Goal: Information Seeking & Learning: Learn about a topic

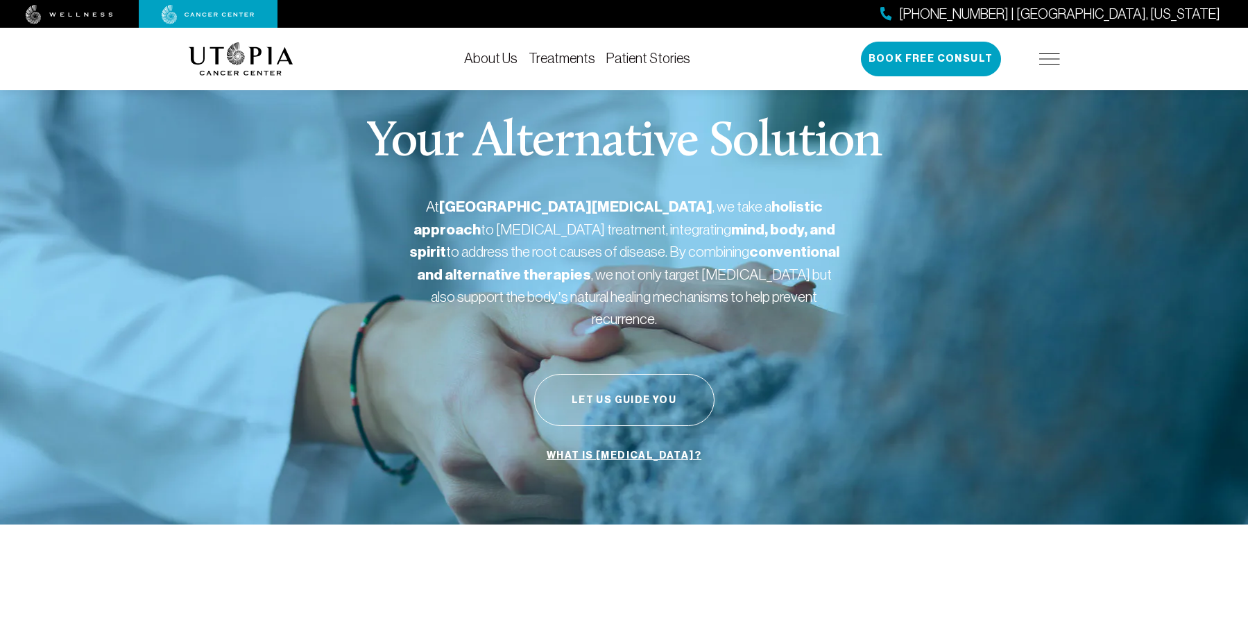
click at [579, 58] on link "Treatments" at bounding box center [562, 58] width 67 height 15
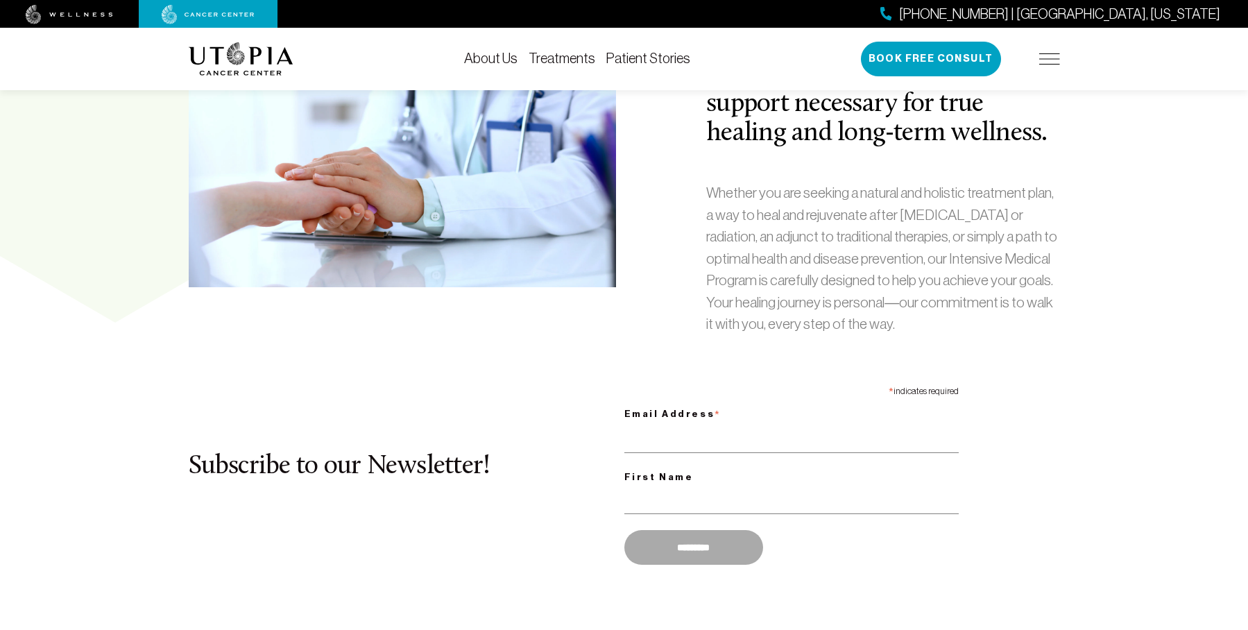
scroll to position [671, 0]
click at [1043, 65] on div "[PHONE_NUMBER] | [GEOGRAPHIC_DATA], [US_STATE] Book Free Consult" at bounding box center [960, 59] width 199 height 35
click at [1044, 62] on img at bounding box center [1050, 58] width 21 height 11
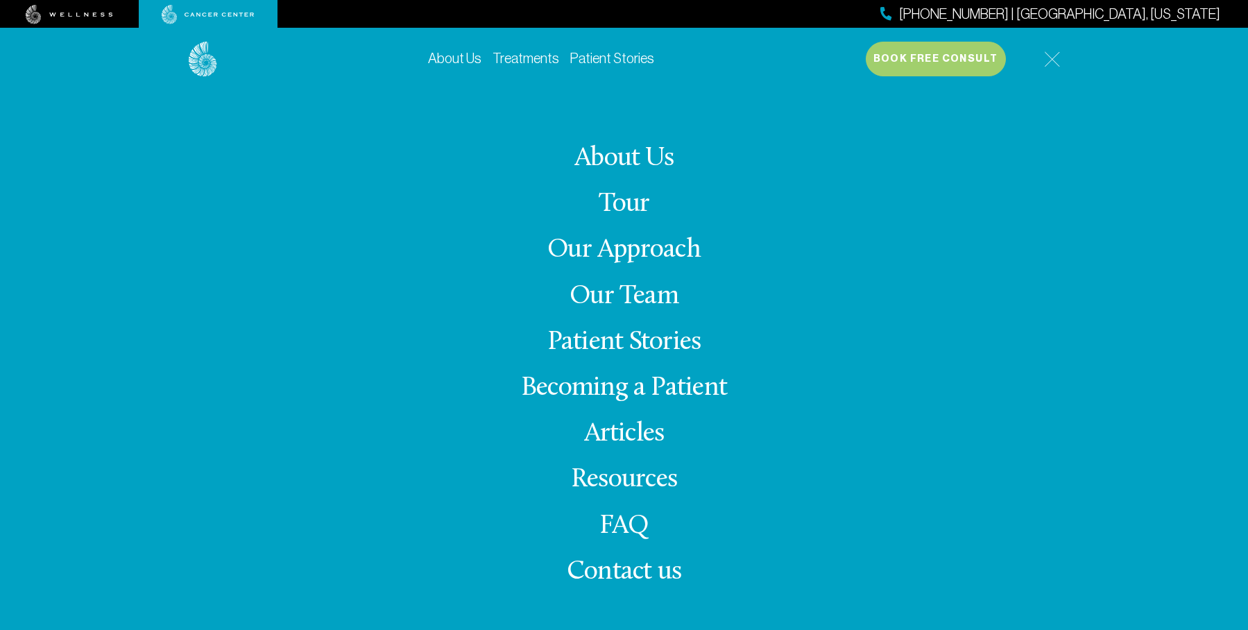
click at [621, 524] on link "FAQ" at bounding box center [625, 526] width 50 height 27
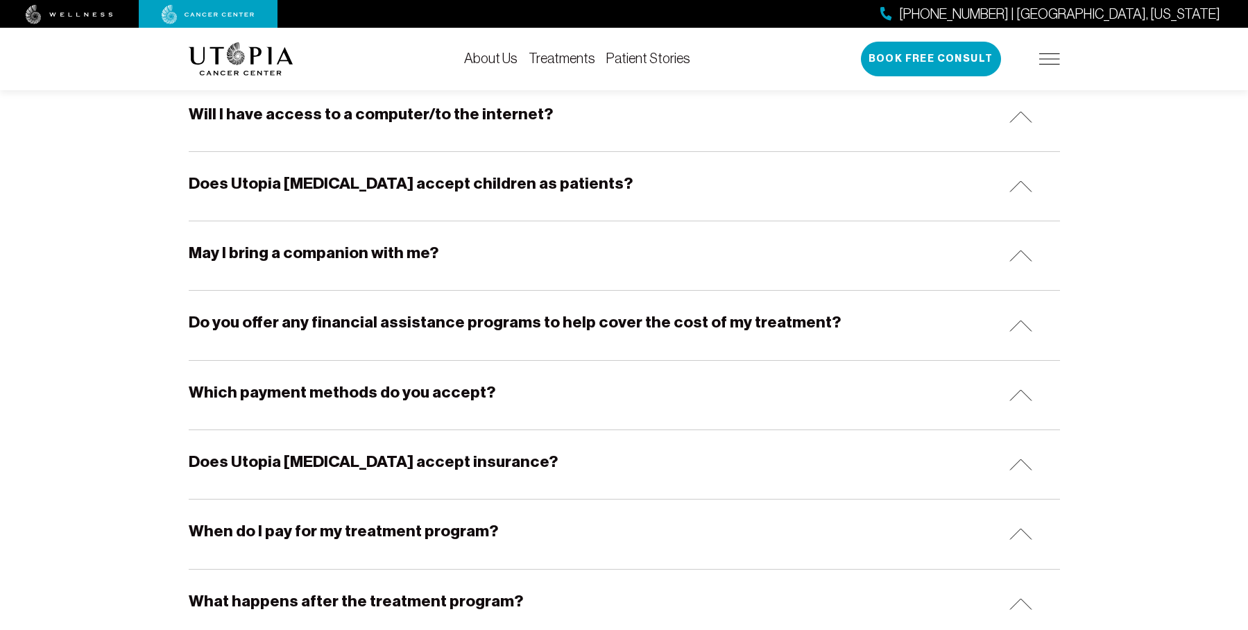
scroll to position [570, 0]
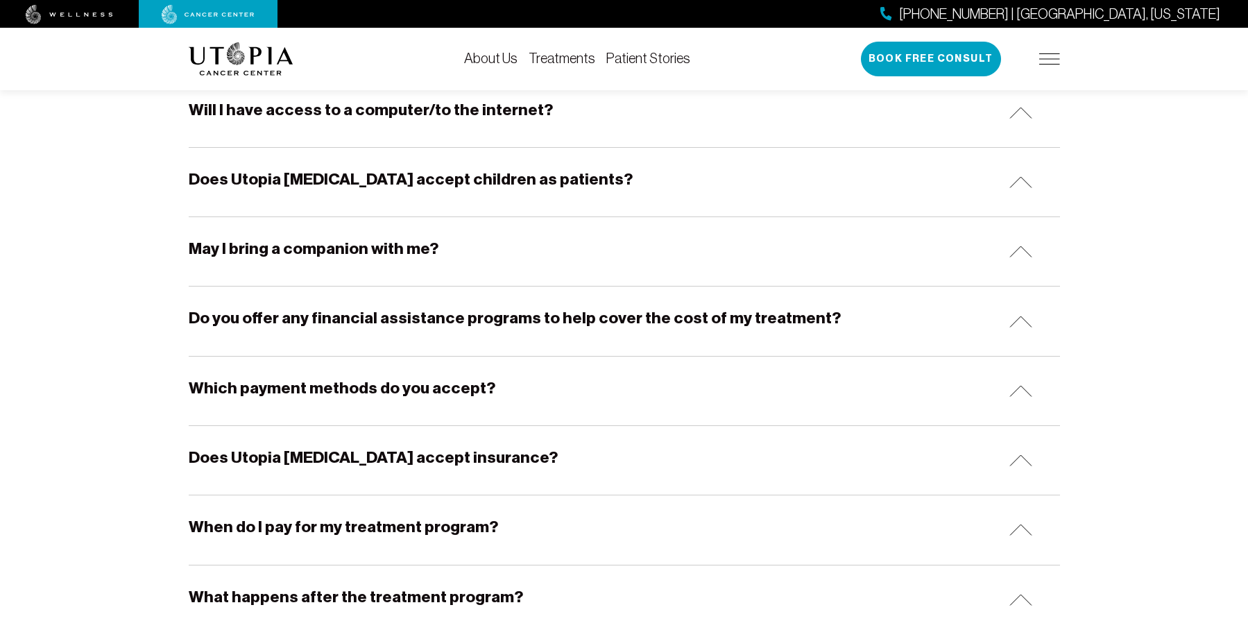
click at [629, 442] on div "Does Utopia [MEDICAL_DATA] accept insurance?" at bounding box center [625, 460] width 872 height 69
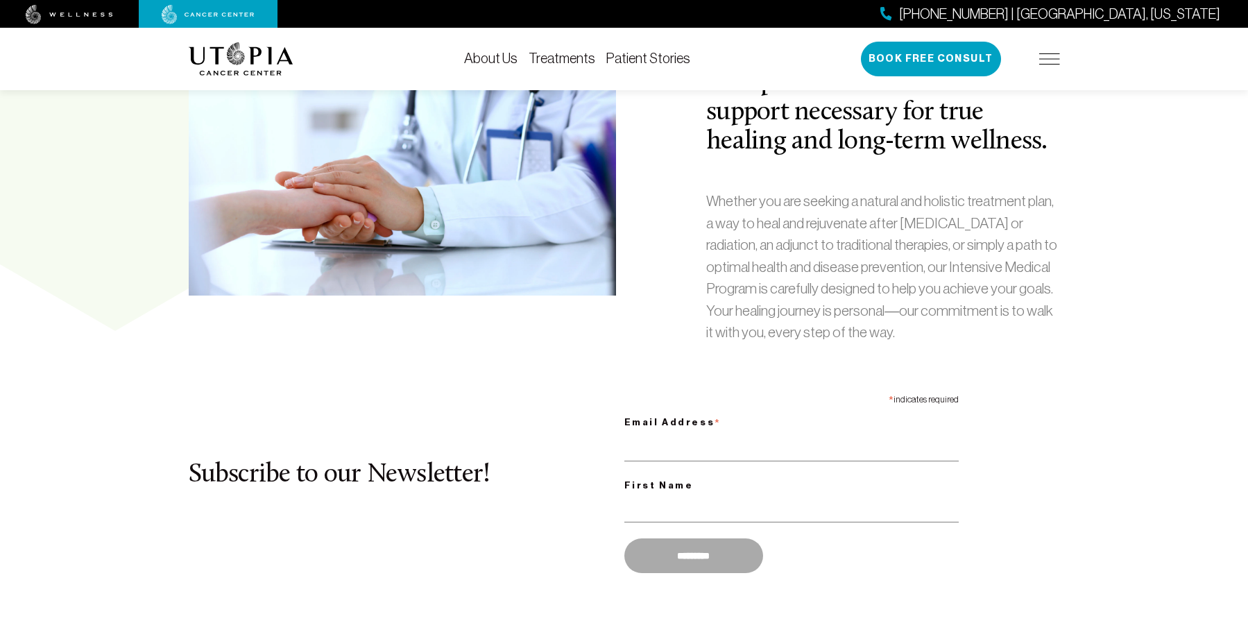
scroll to position [671, 0]
